Goal: Information Seeking & Learning: Check status

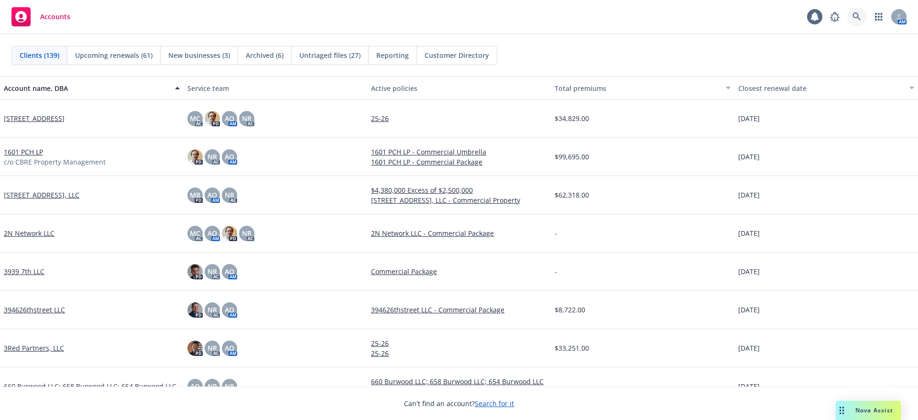
click at [852, 20] on link at bounding box center [856, 16] width 19 height 19
click at [864, 409] on span "Nova Assist" at bounding box center [875, 410] width 38 height 8
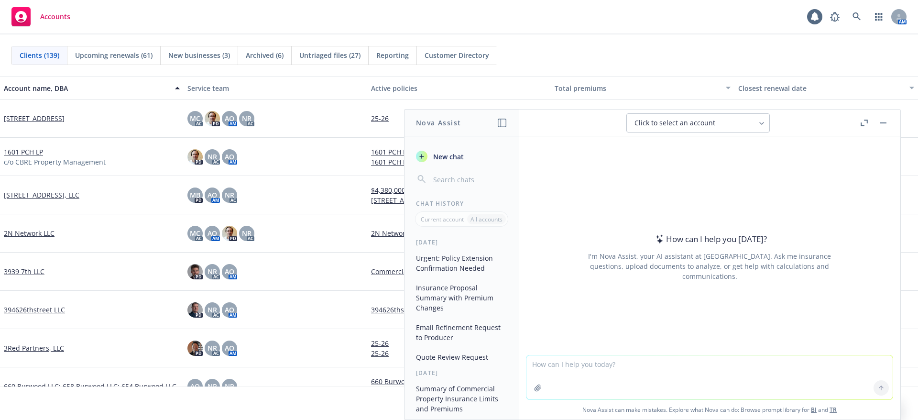
click at [780, 365] on textarea at bounding box center [710, 377] width 366 height 44
paste textarea "ood morning Quick question – do you think the Client would OK with the incumben…"
type textarea "Hi Nova - Please simplify this email for me? ood morning Quick question – do yo…"
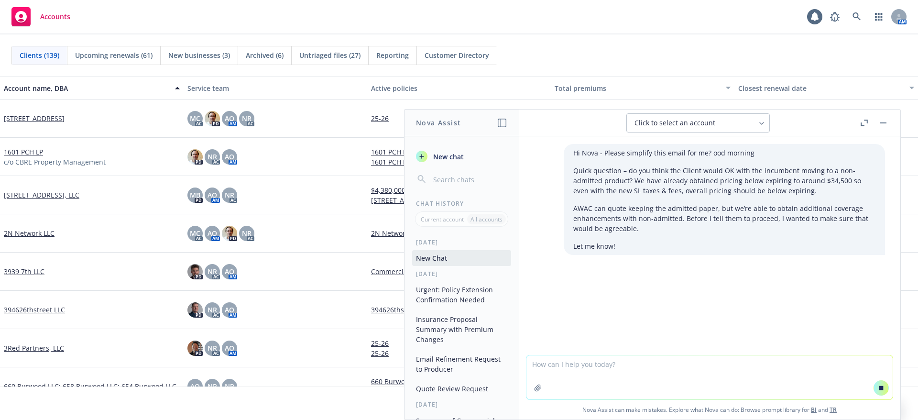
click at [874, 385] on button at bounding box center [881, 387] width 15 height 15
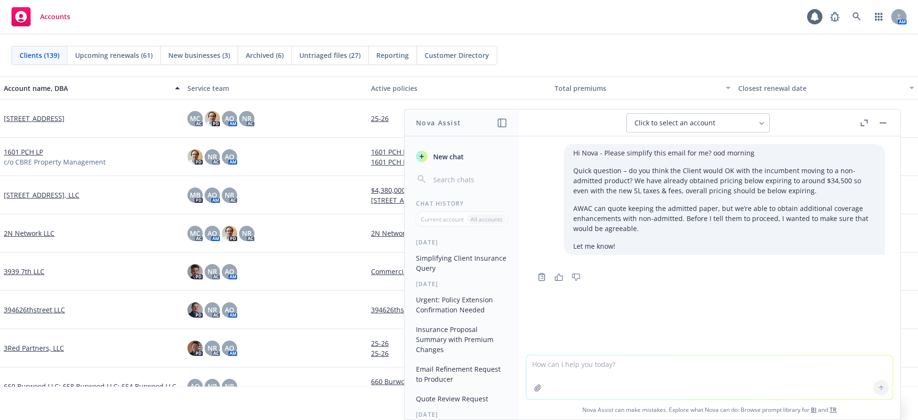
click at [775, 365] on textarea at bounding box center [710, 377] width 366 height 44
type textarea "Actually not simplify - explain it simply this is from the underwriter for rene…"
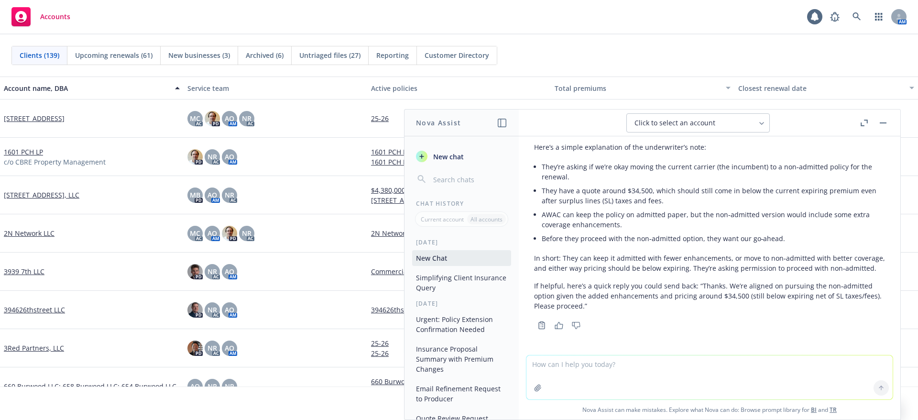
scroll to position [196, 0]
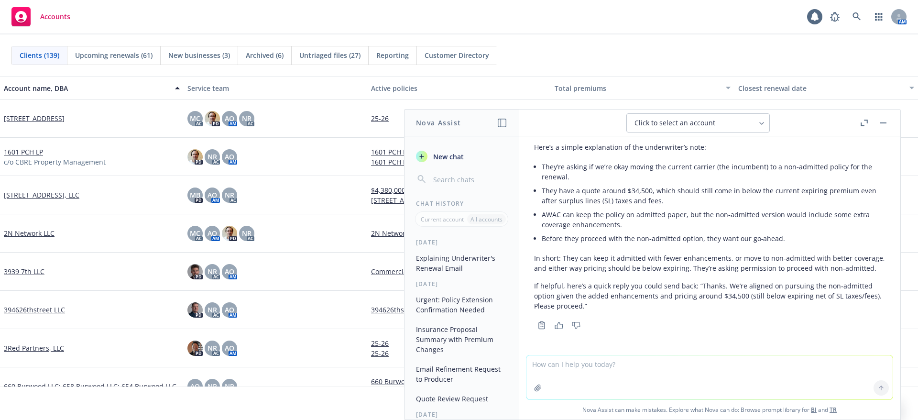
click at [864, 233] on div "Here’s a simple explanation of the underwriter’s note: They’re asking if we’re …" at bounding box center [710, 235] width 366 height 194
click at [588, 369] on textarea at bounding box center [710, 377] width 366 height 44
type textarea "Should I ask if they can provide both quotes for comparision?"
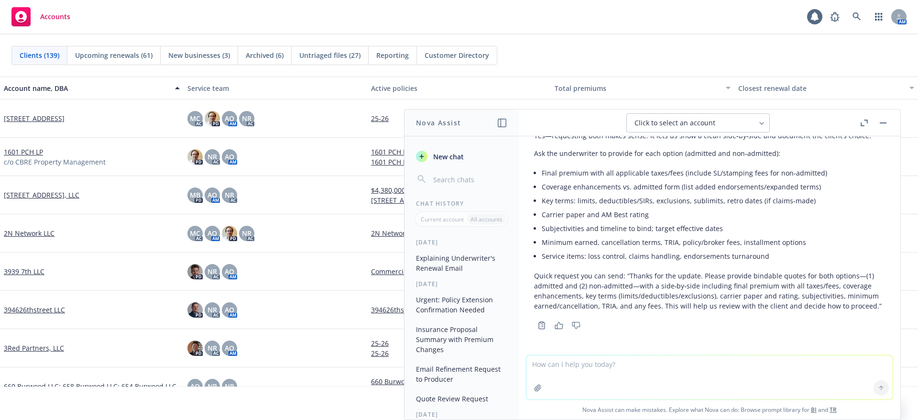
scroll to position [452, 0]
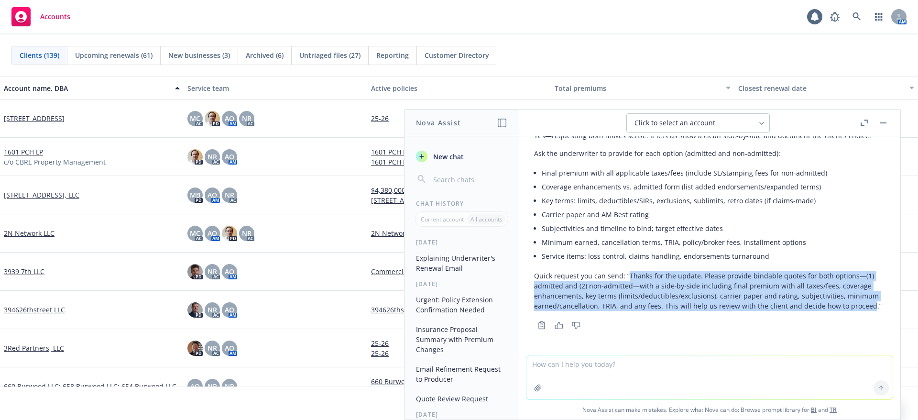
drag, startPoint x: 620, startPoint y: 308, endPoint x: 627, endPoint y: 266, distance: 43.2
click at [627, 271] on p "Quick request you can send: “Thanks for the update. Please provide bindable quo…" at bounding box center [709, 291] width 351 height 40
copy p "Thanks for the update. Please provide bindable quotes for both options—(1) admi…"
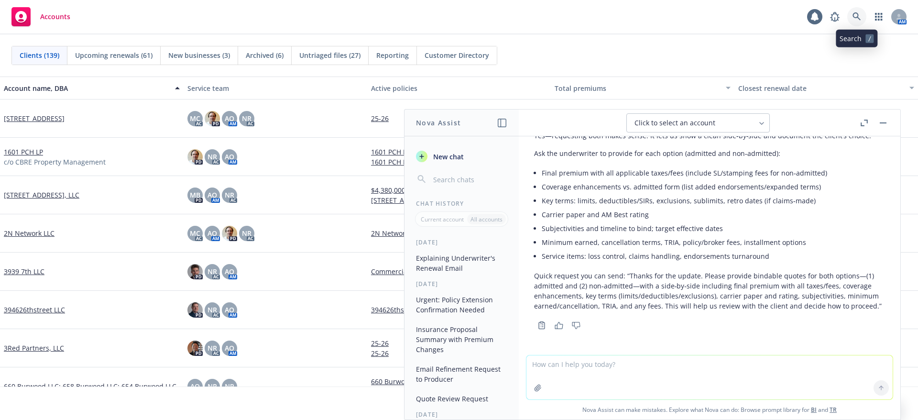
click at [854, 19] on icon at bounding box center [857, 16] width 9 height 9
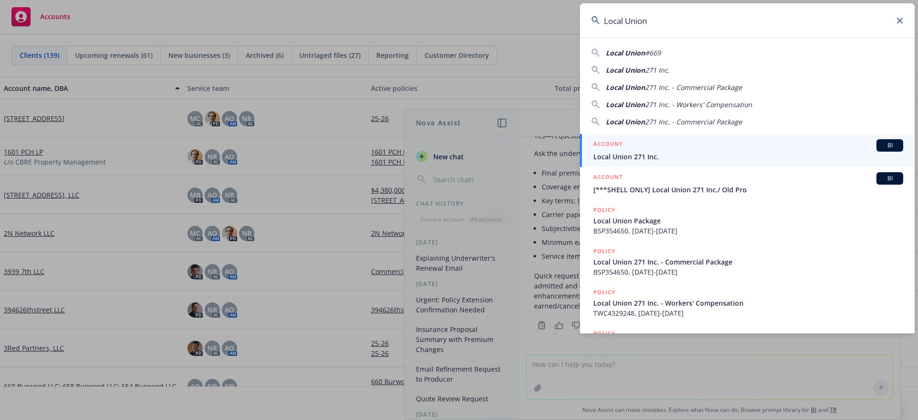
type input "Local Union"
click at [785, 150] on div "ACCOUNT BI" at bounding box center [748, 145] width 310 height 12
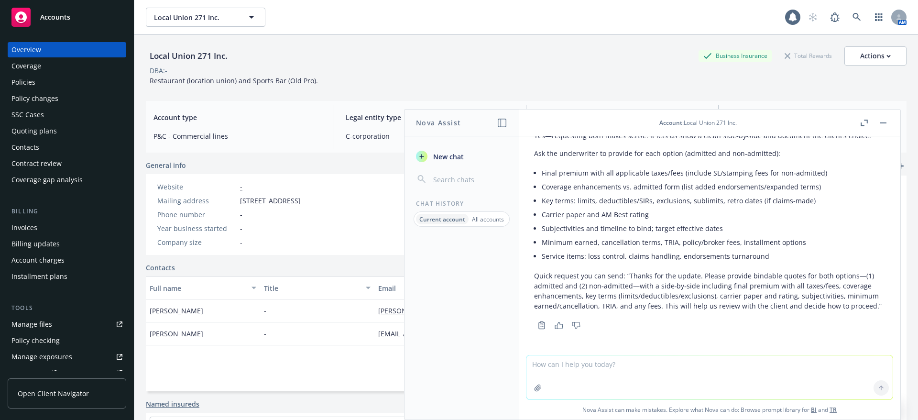
click at [889, 122] on header "Account : Local Union 271 Inc." at bounding box center [710, 123] width 382 height 27
click at [882, 122] on rect "button" at bounding box center [883, 122] width 7 height 1
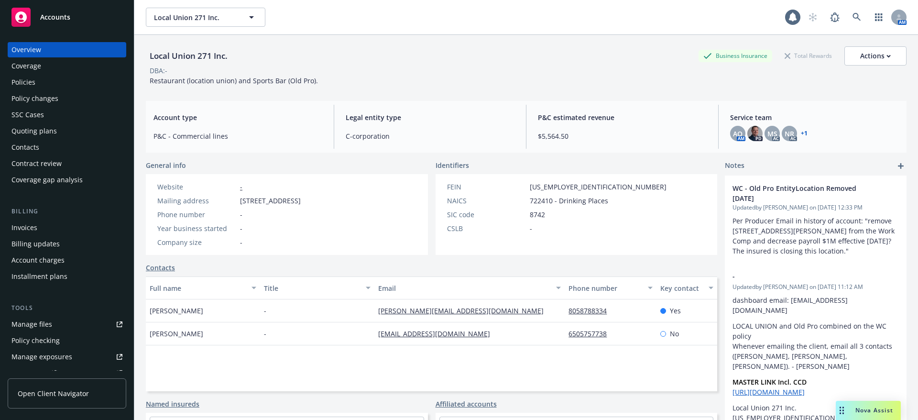
click at [55, 128] on div "Quoting plans" at bounding box center [33, 130] width 45 height 15
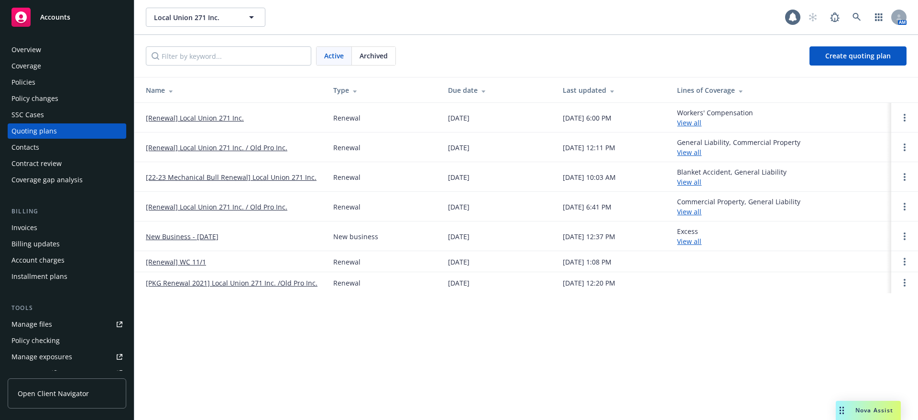
click at [27, 84] on div "Policies" at bounding box center [23, 82] width 24 height 15
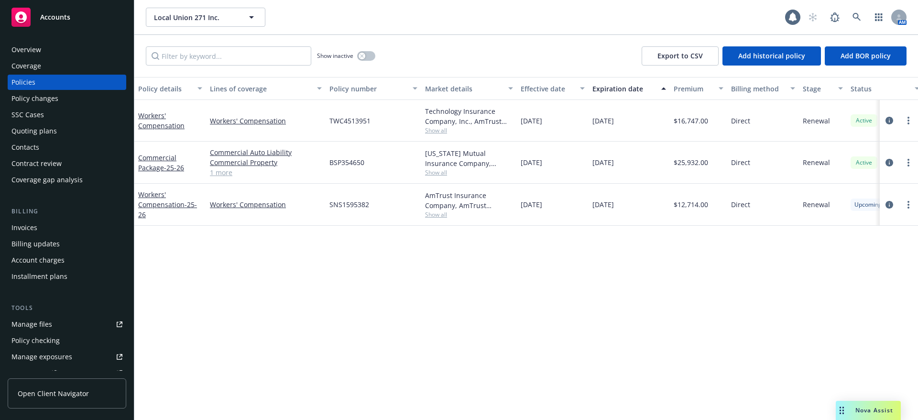
click at [439, 128] on span "Show all" at bounding box center [469, 130] width 88 height 8
click at [483, 56] on div "Show inactive Export to CSV Add historical policy Add BOR policy" at bounding box center [526, 56] width 784 height 42
